Goal: Register for event/course

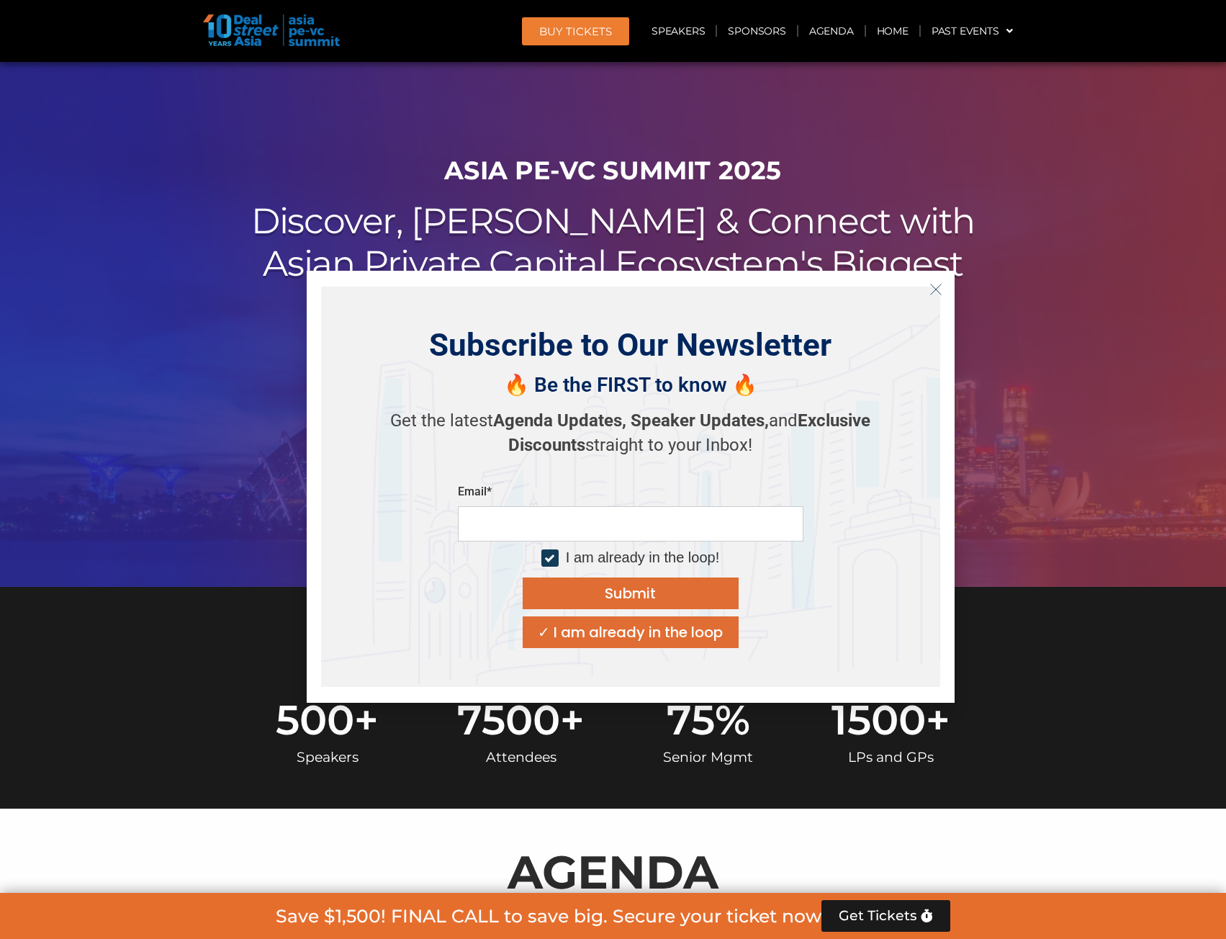
click at [935, 291] on line "Close" at bounding box center [935, 289] width 10 height 10
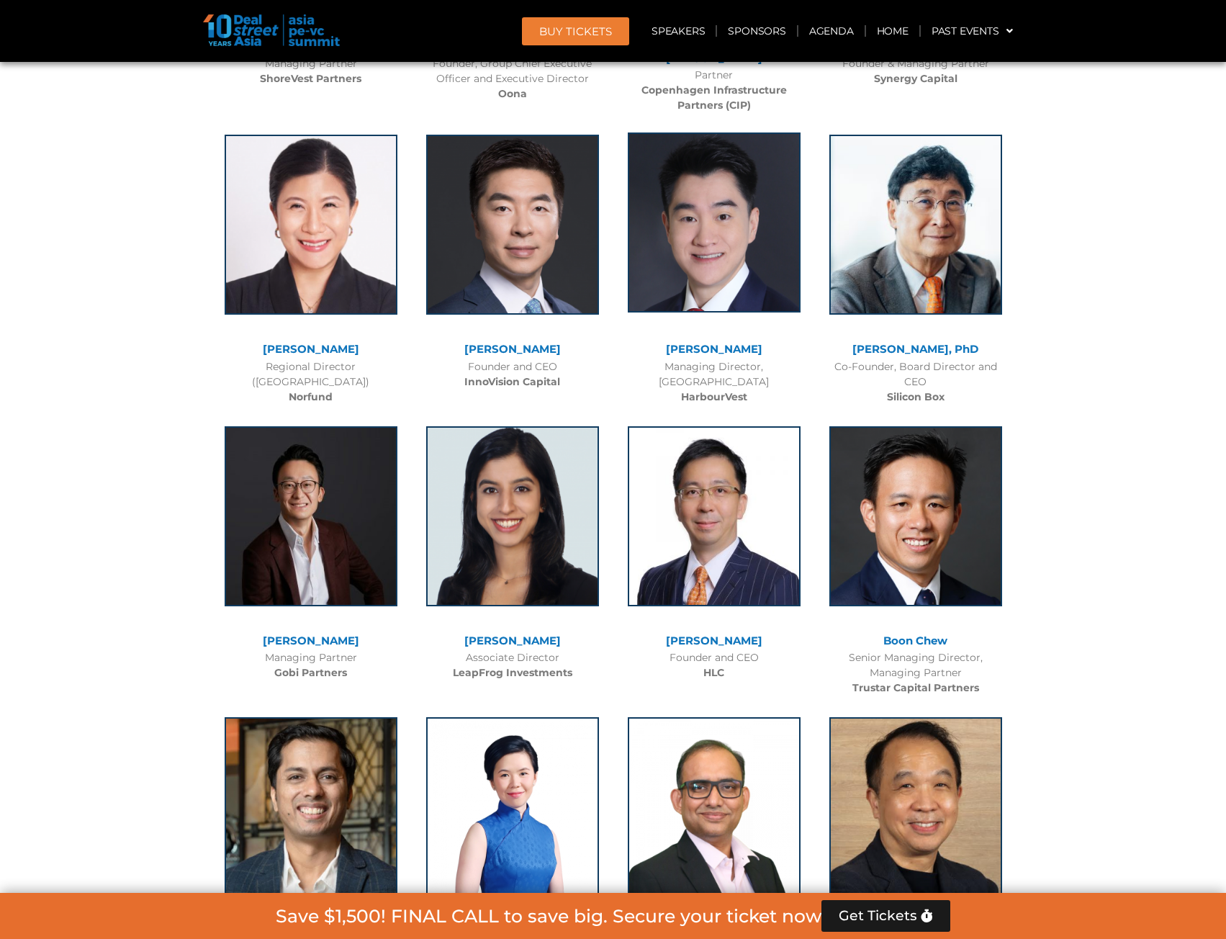
scroll to position [7200, 0]
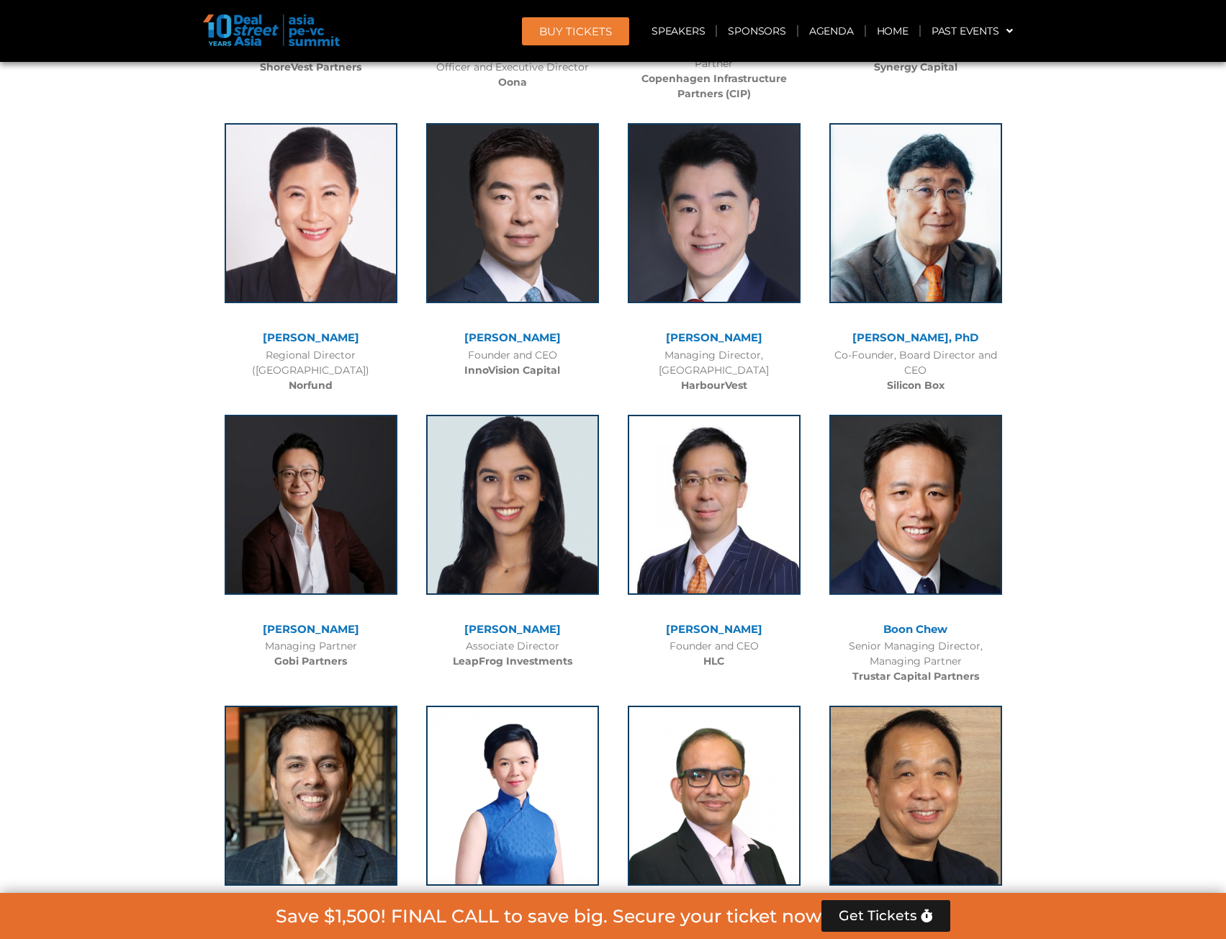
drag, startPoint x: 739, startPoint y: 398, endPoint x: 991, endPoint y: 438, distance: 255.1
click at [991, 438] on img at bounding box center [915, 505] width 173 height 180
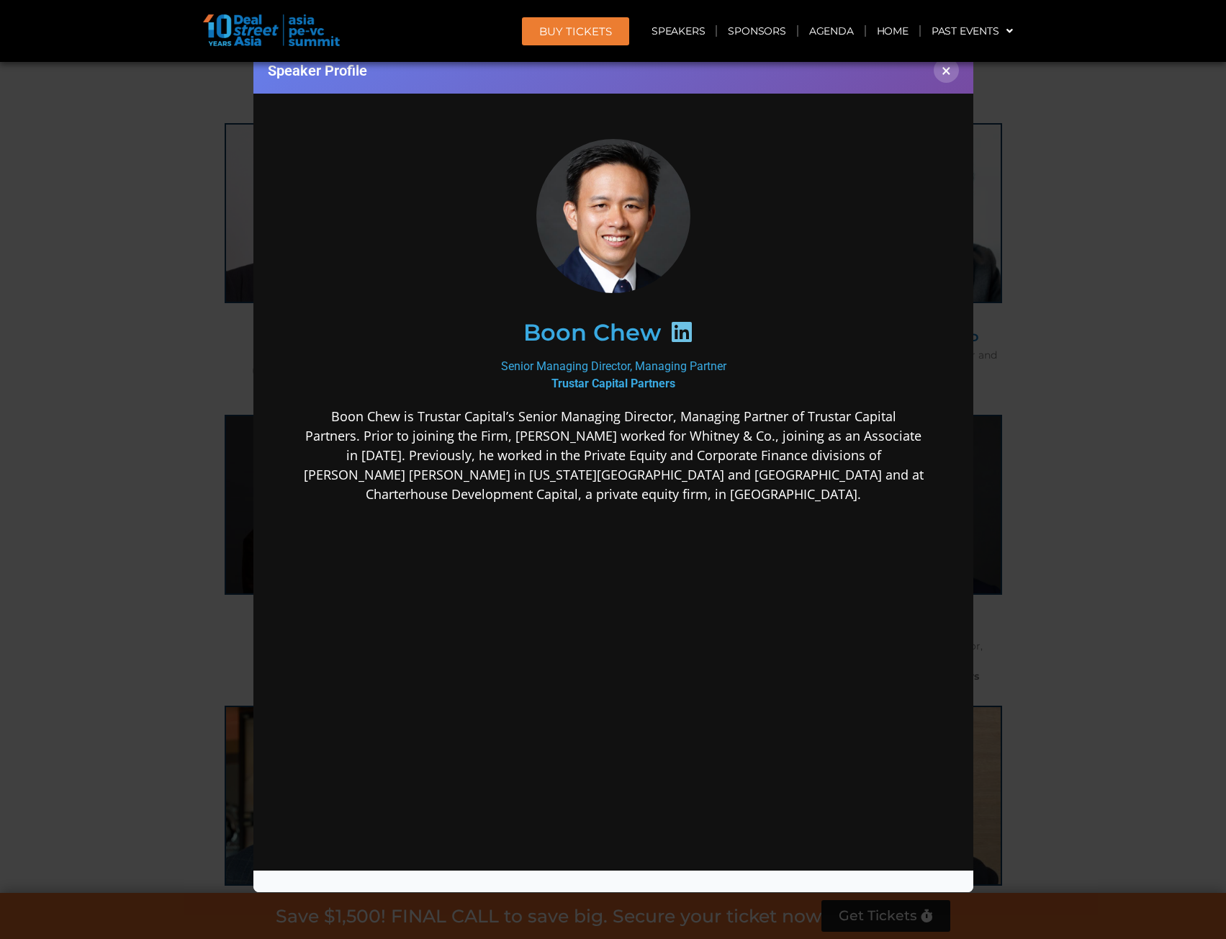
scroll to position [0, 0]
click at [941, 74] on button "×" at bounding box center [946, 70] width 25 height 25
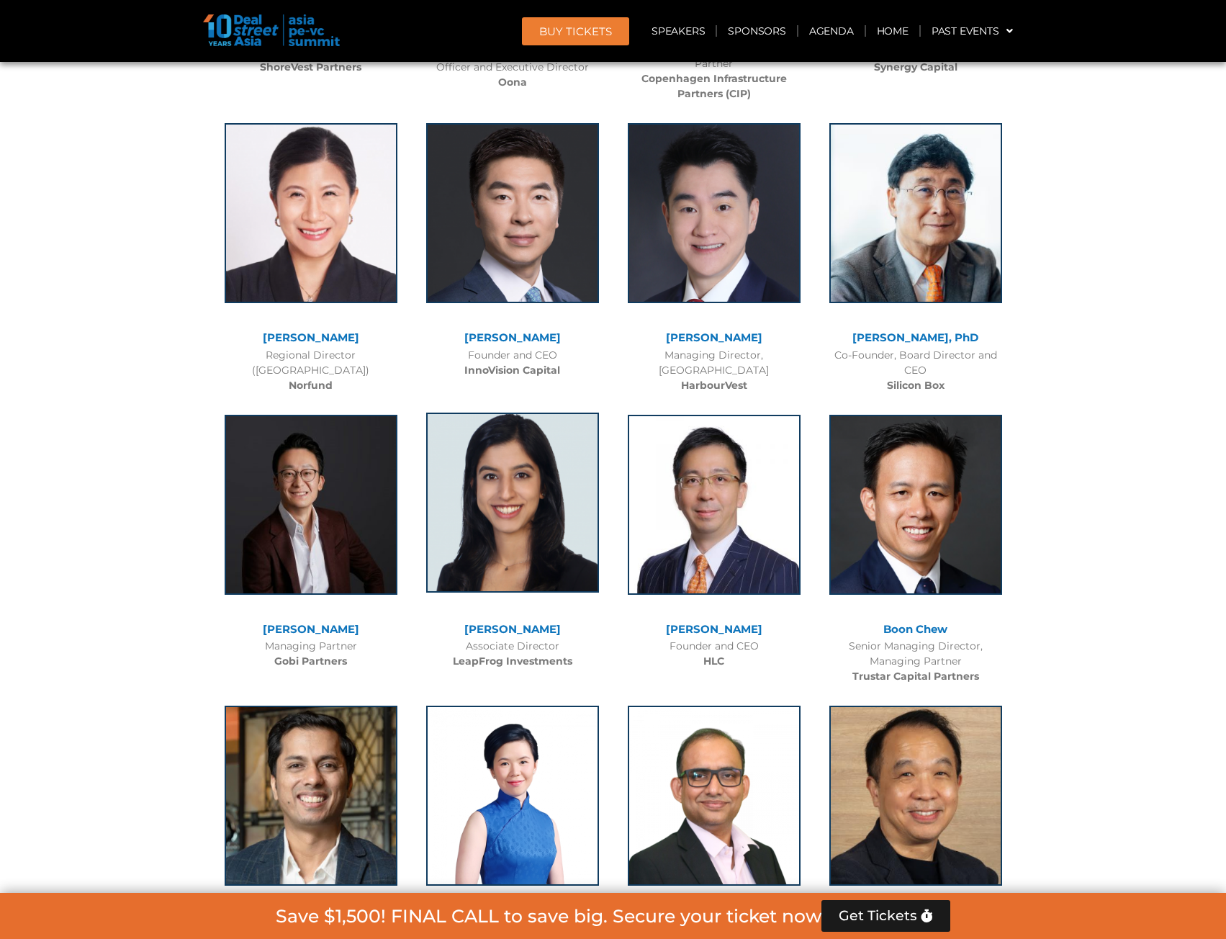
click at [535, 447] on img at bounding box center [512, 503] width 173 height 180
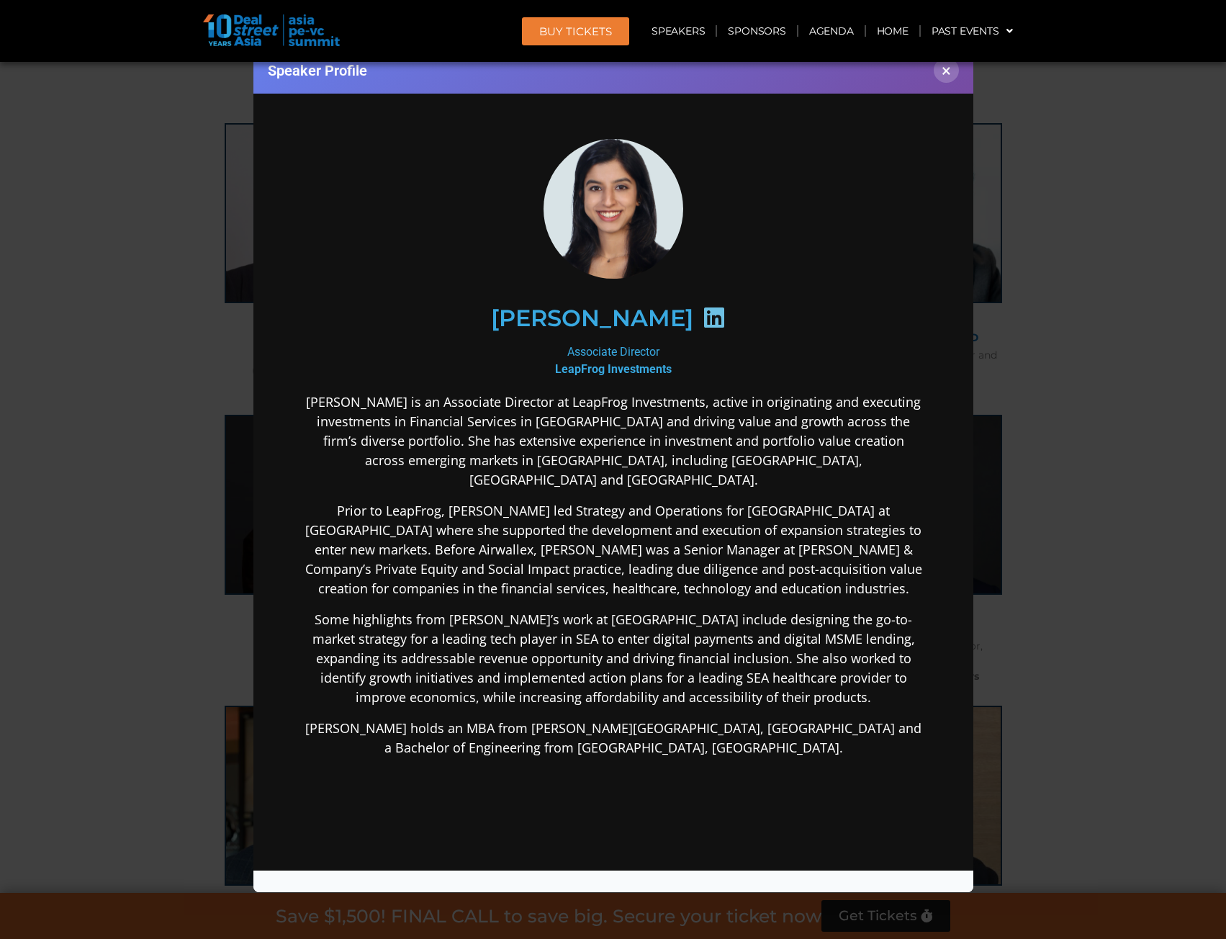
click at [1133, 411] on div "Speaker Profile ×" at bounding box center [613, 469] width 1226 height 939
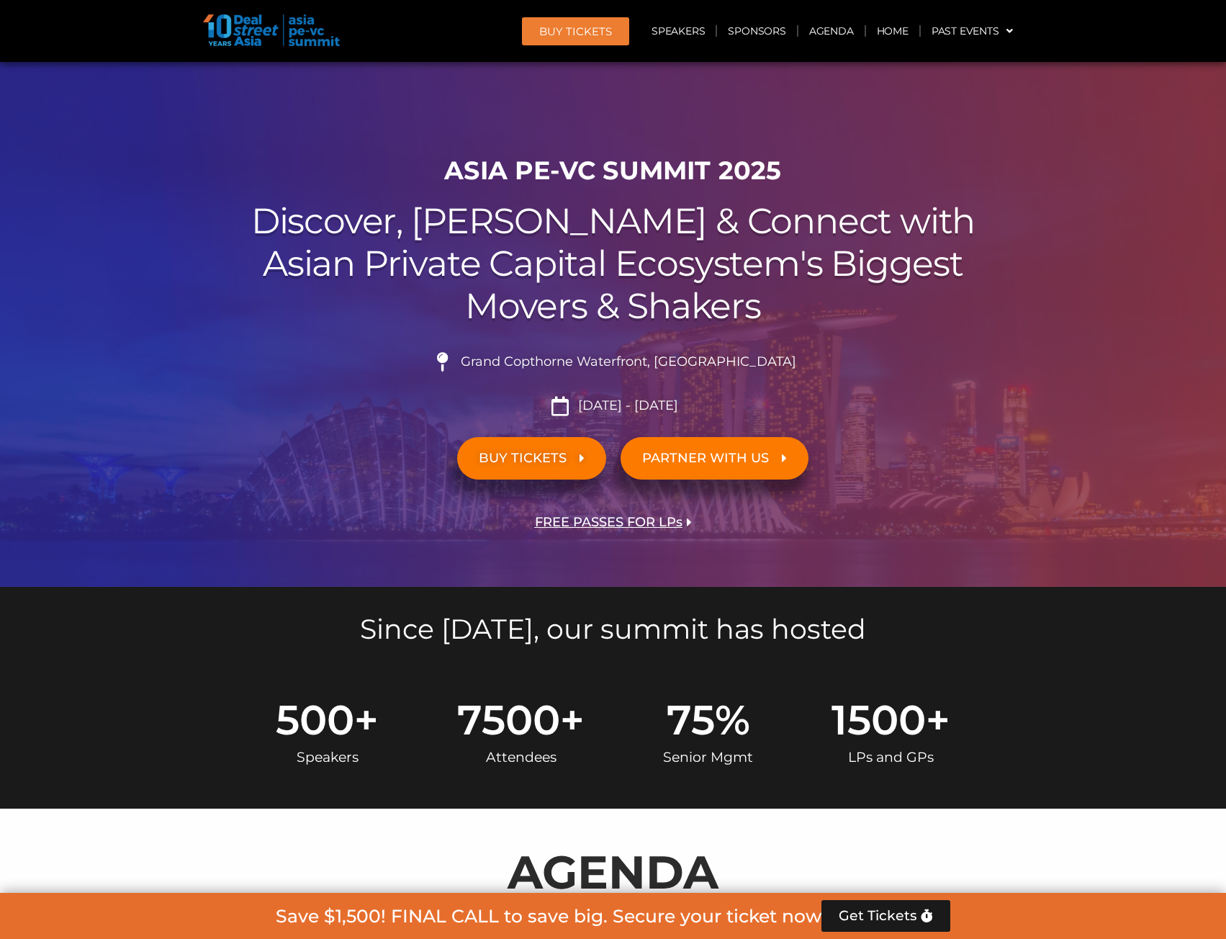
click at [583, 469] on link "BUY TICKETS" at bounding box center [531, 458] width 149 height 42
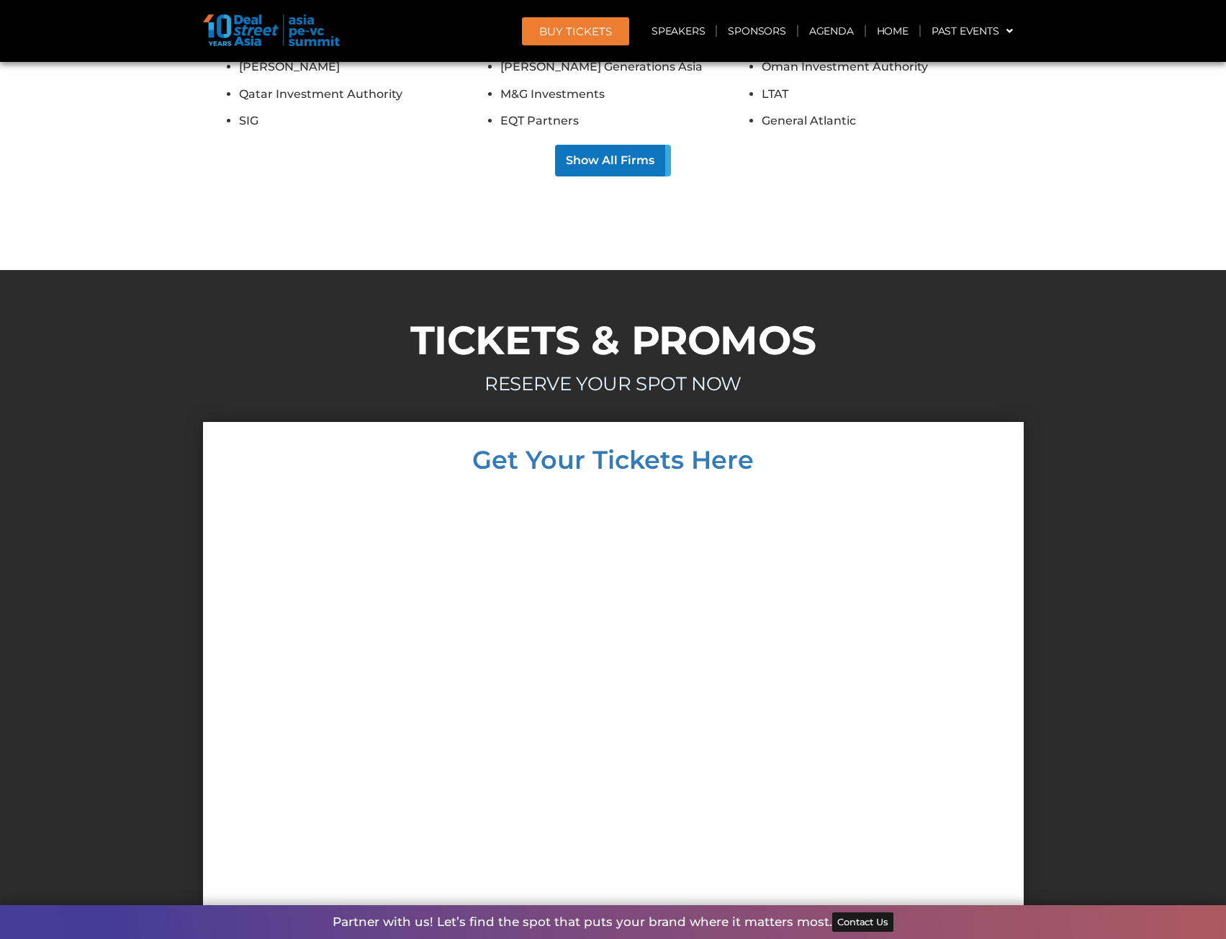
scroll to position [12321, 0]
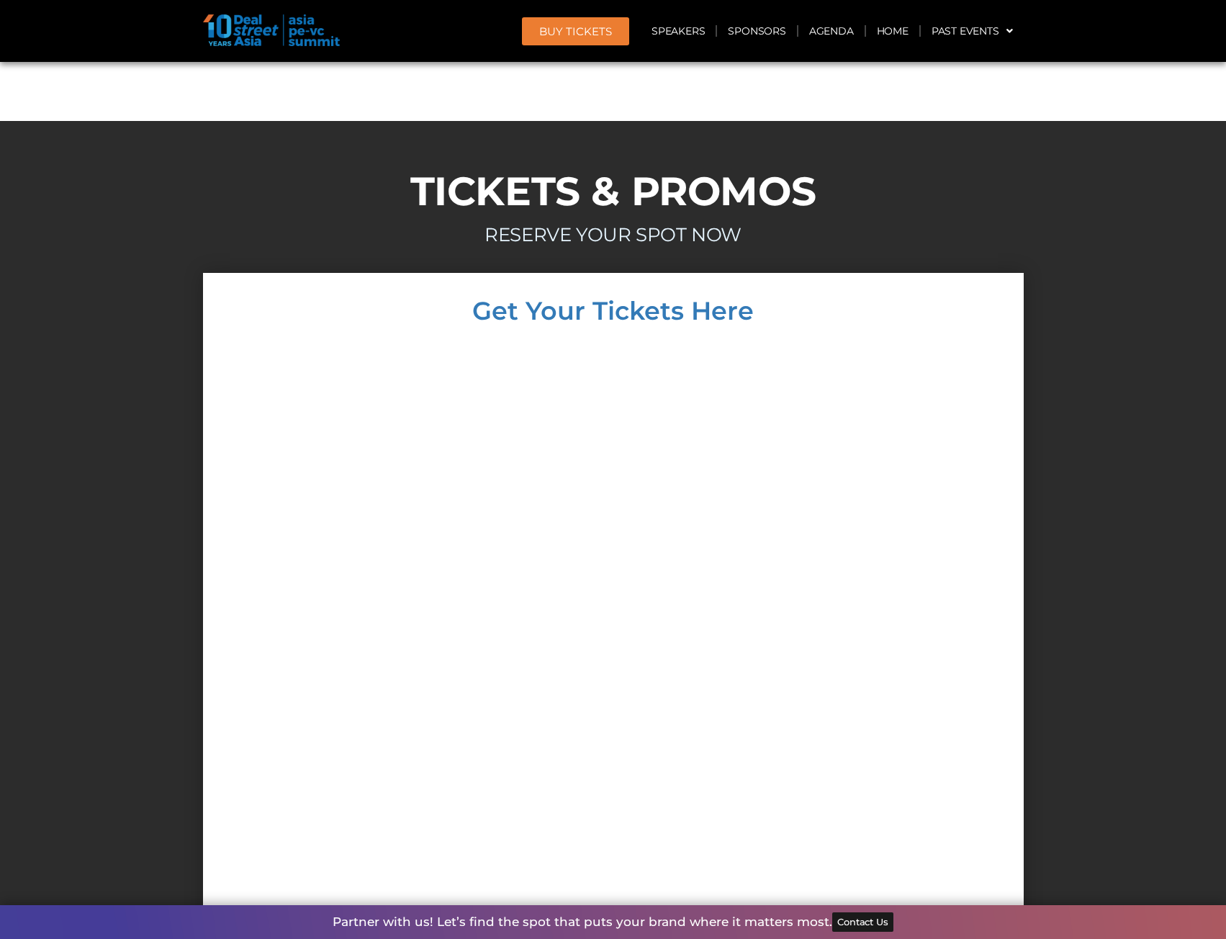
click at [1133, 273] on div at bounding box center [613, 646] width 1226 height 747
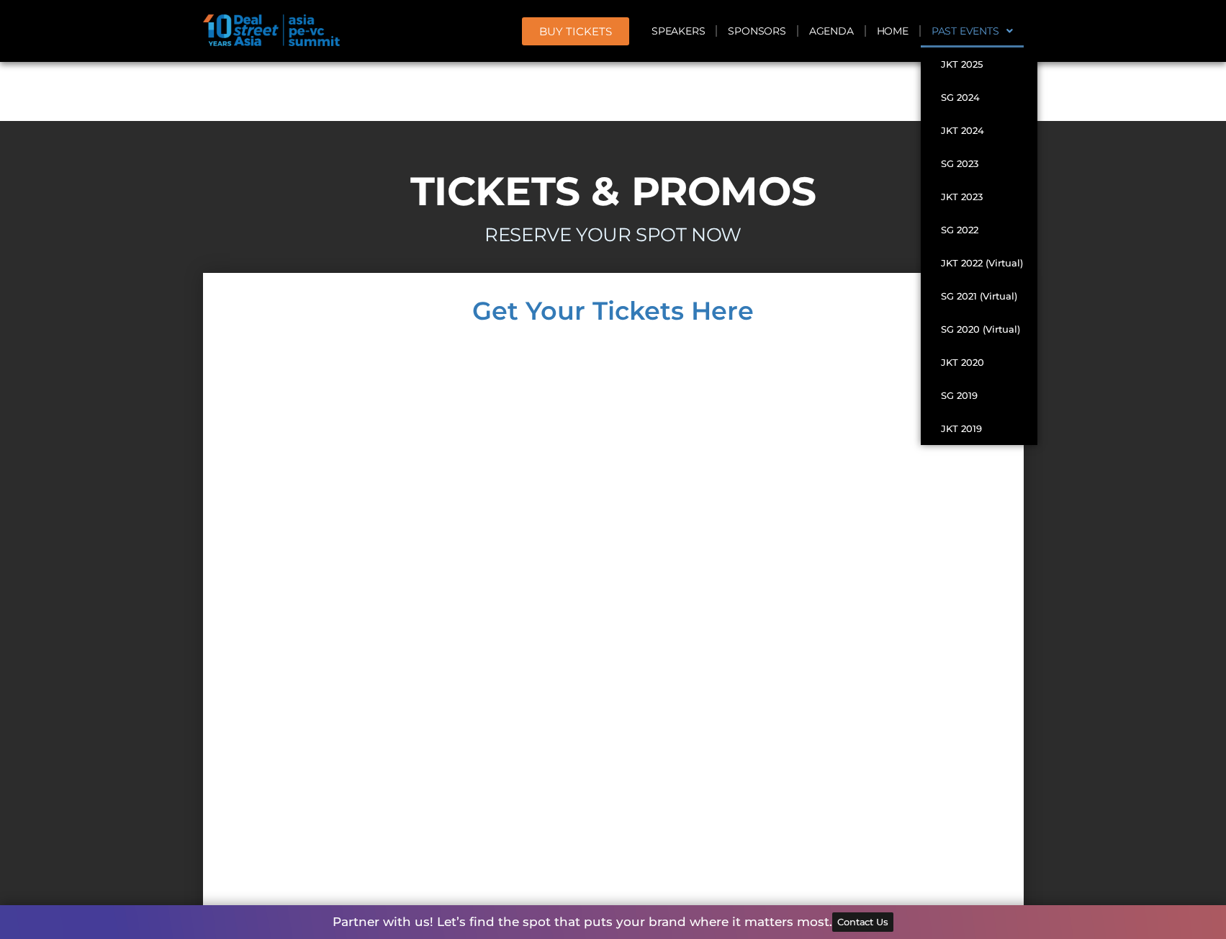
click at [951, 31] on link "Past Events" at bounding box center [972, 30] width 103 height 33
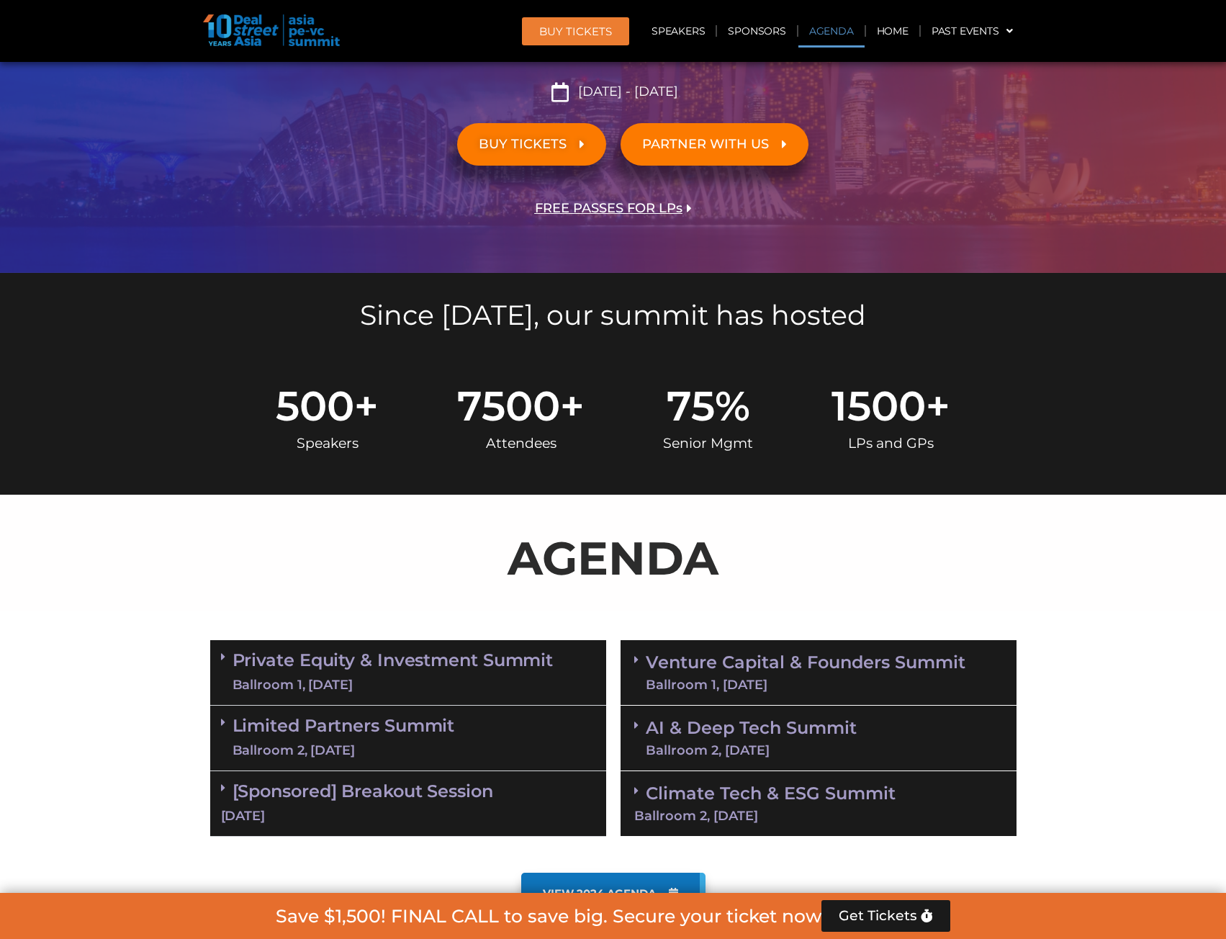
scroll to position [504, 0]
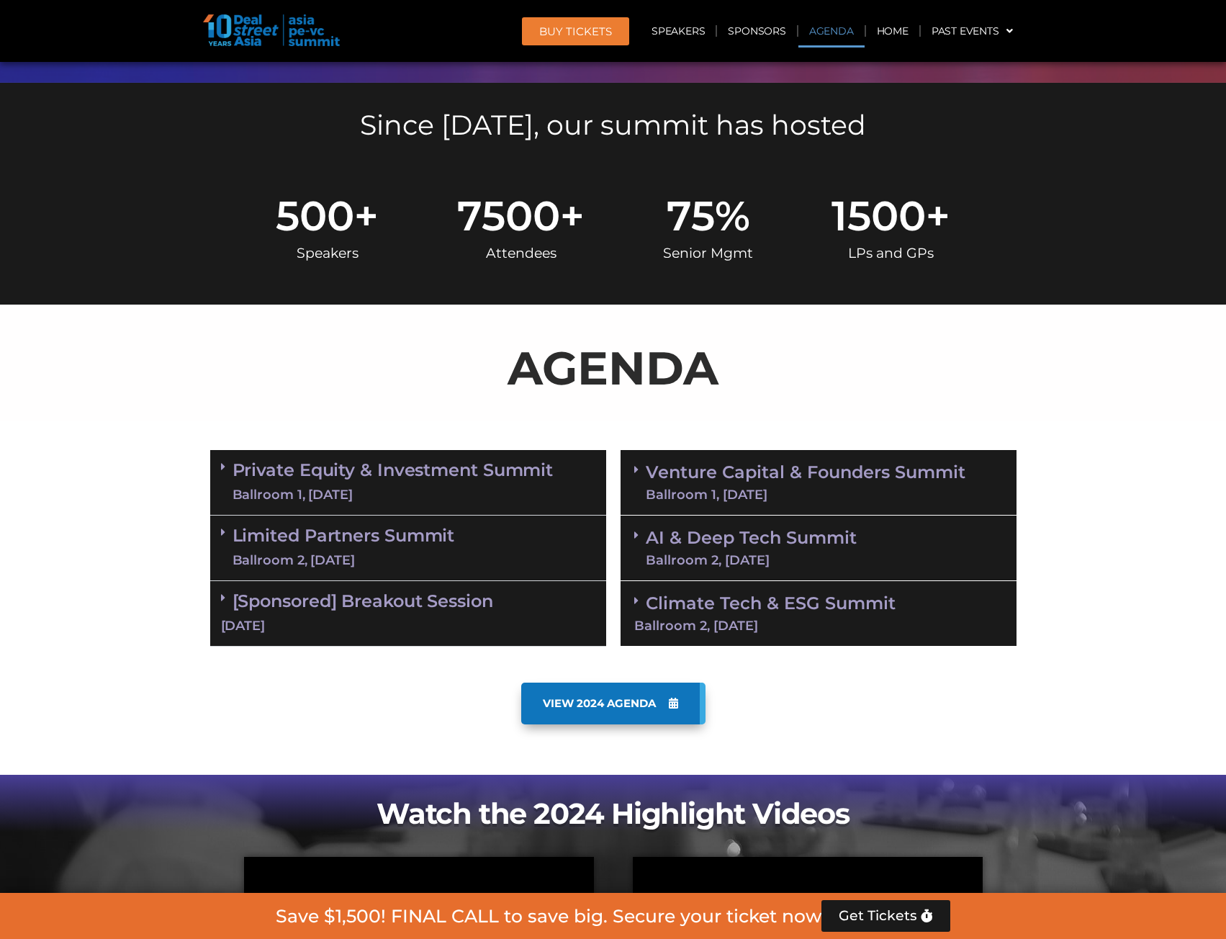
click at [784, 544] on link "AI & Deep Tech Summit Ballroom 2, [DATE]" at bounding box center [751, 547] width 211 height 37
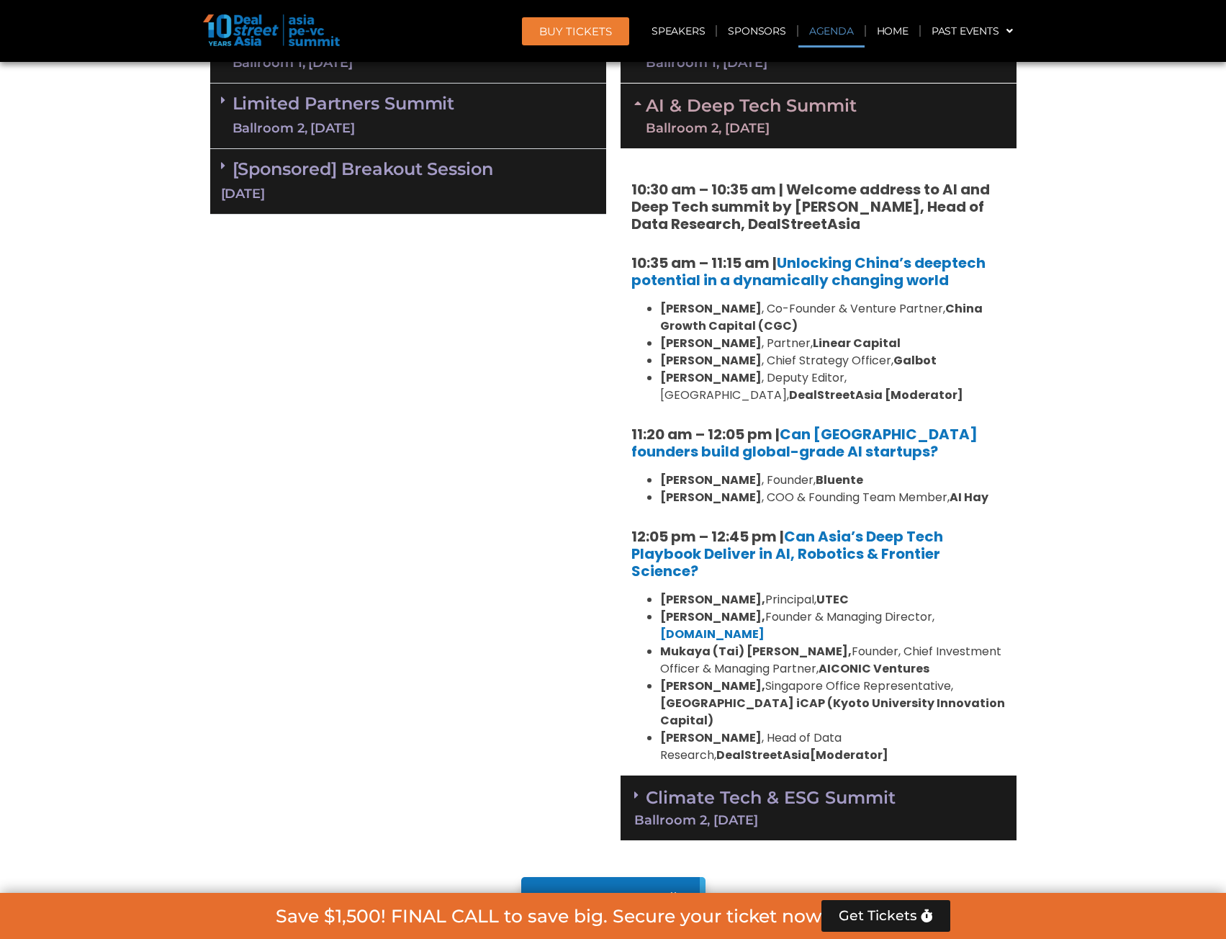
scroll to position [720, 0]
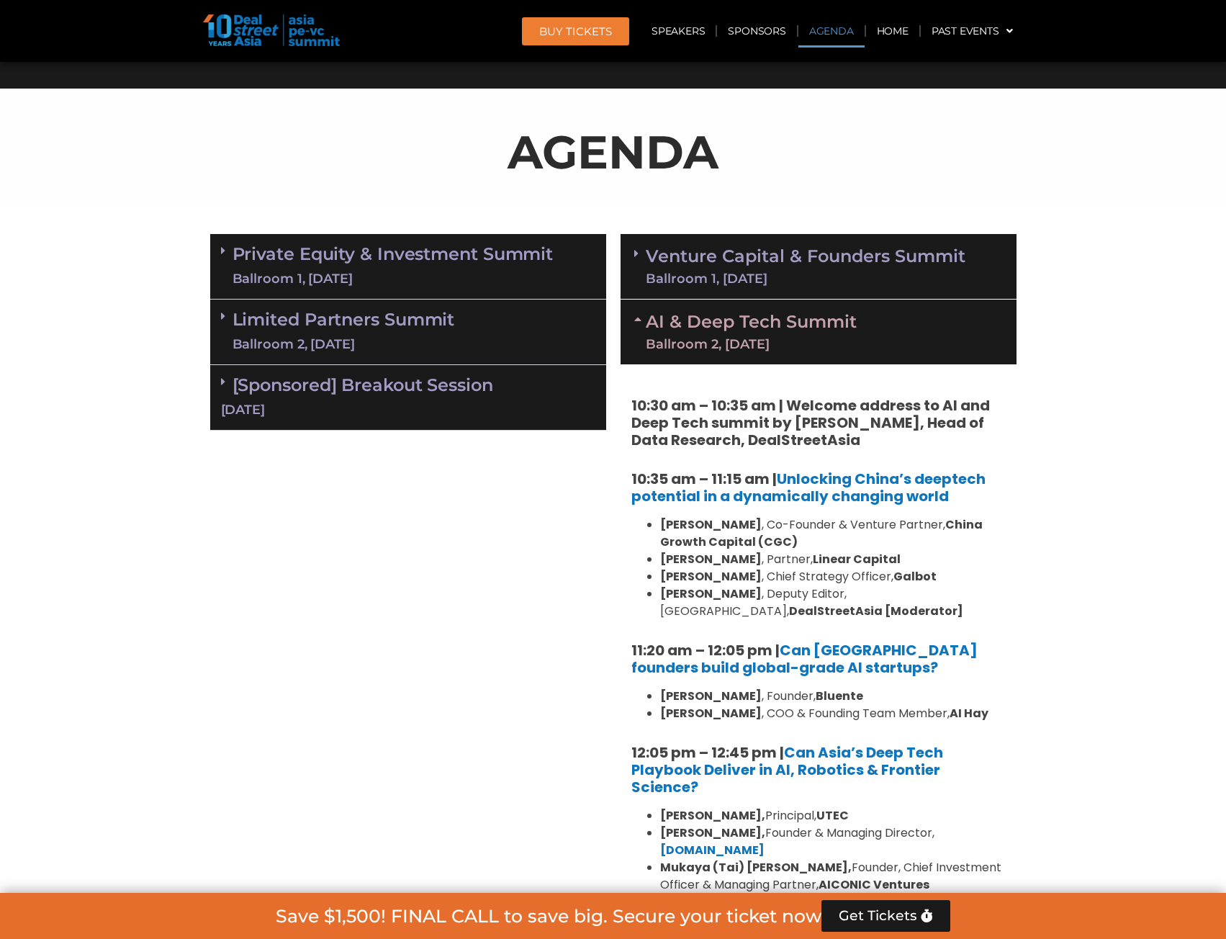
click at [801, 276] on div "Ballroom 1, [DATE]" at bounding box center [806, 278] width 320 height 13
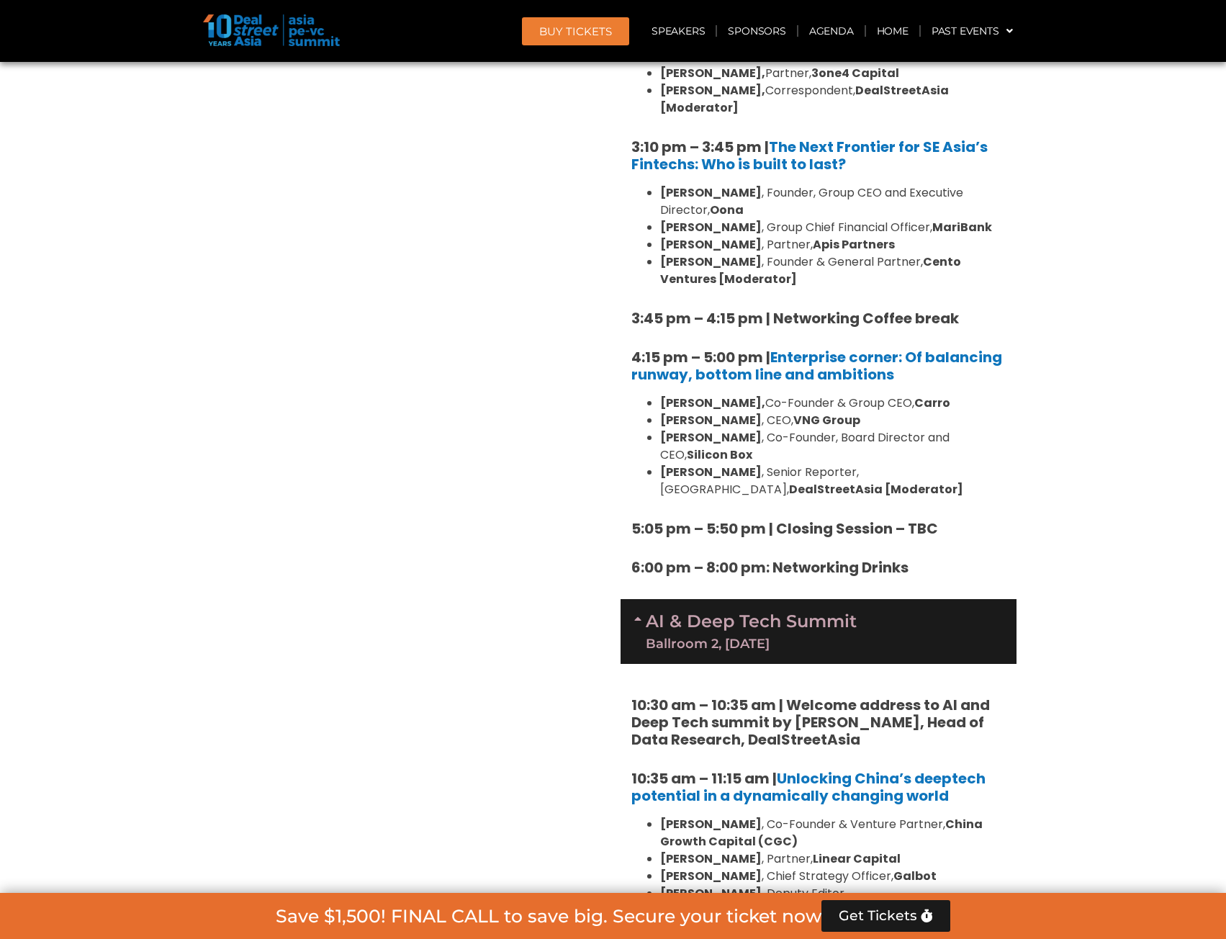
scroll to position [2376, 0]
